Goal: Information Seeking & Learning: Learn about a topic

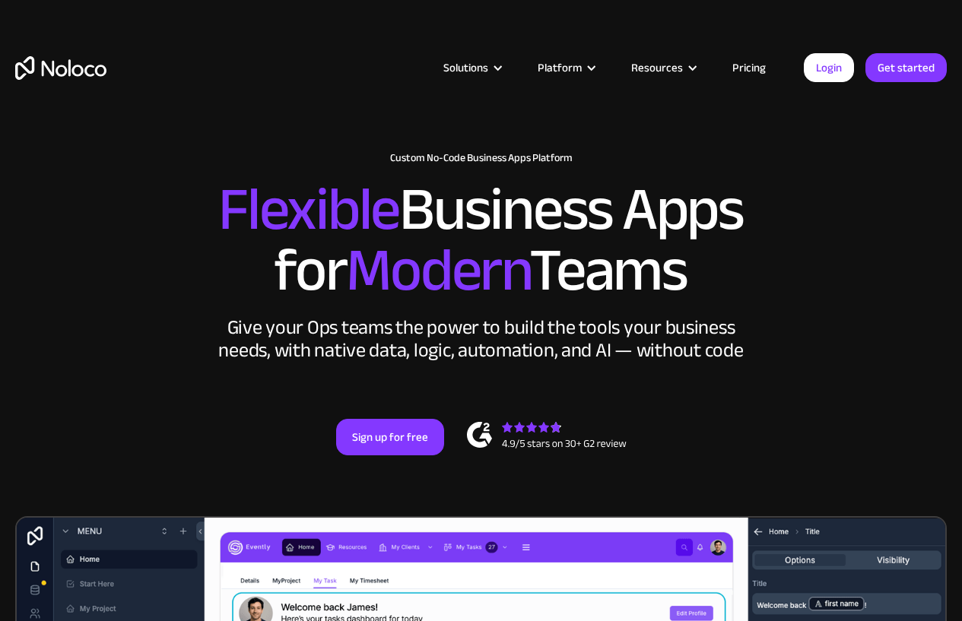
click at [747, 75] on link "Pricing" at bounding box center [748, 68] width 71 height 20
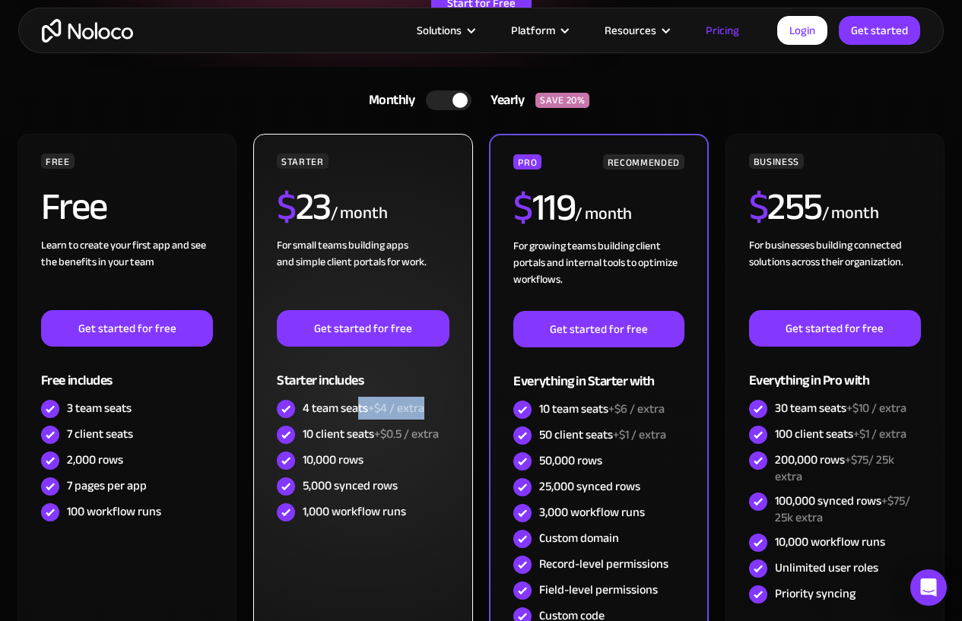
drag, startPoint x: 358, startPoint y: 406, endPoint x: 436, endPoint y: 403, distance: 78.4
click at [436, 403] on div "4 team seats +$4 / extra" at bounding box center [363, 409] width 172 height 26
drag, startPoint x: 334, startPoint y: 430, endPoint x: 424, endPoint y: 433, distance: 89.7
click at [424, 432] on div "10 client seats +$0.5 / extra" at bounding box center [371, 434] width 136 height 17
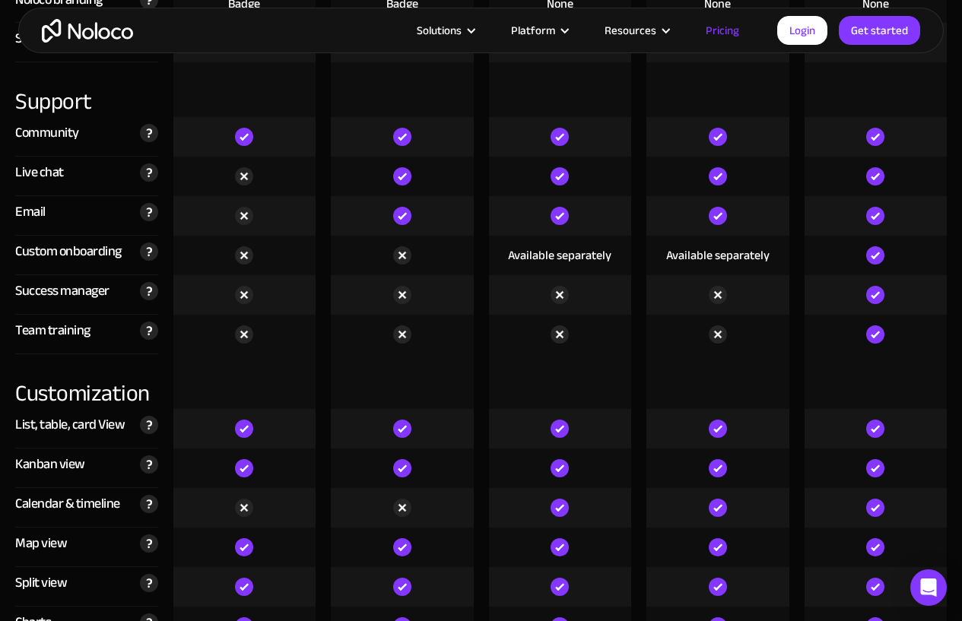
scroll to position [3694, 0]
